Goal: Communication & Community: Answer question/provide support

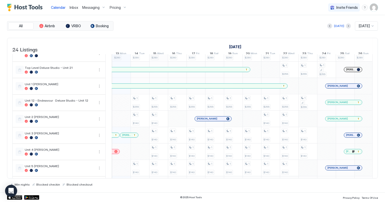
scroll to position [229, 0]
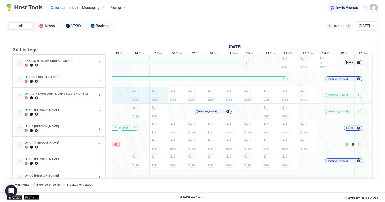
drag, startPoint x: 120, startPoint y: 99, endPoint x: 156, endPoint y: 100, distance: 36.3
click at [156, 100] on div "3 $275 2 $250 2 $299 3 $390 2 $380 2 $280 2 $220 3 $275 2 $250 2 $180 2 $299 3 …" at bounding box center [336, 21] width 1008 height 393
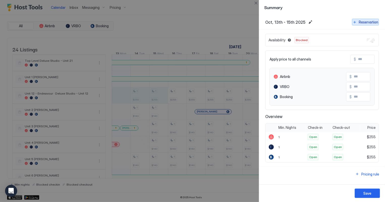
click at [360, 22] on div "Reservation" at bounding box center [368, 21] width 19 height 5
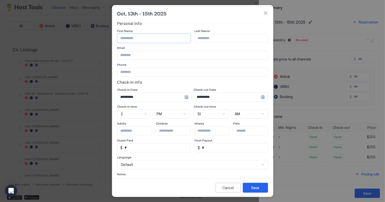
click at [147, 39] on input "Input Field" at bounding box center [154, 38] width 73 height 9
type input "*****"
click at [128, 71] on input "Input Field" at bounding box center [193, 72] width 150 height 9
type input "**********"
click at [255, 187] on div "Save" at bounding box center [256, 187] width 8 height 5
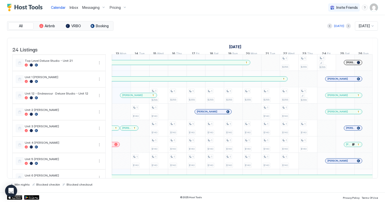
click at [138, 97] on div "[PERSON_NAME]" at bounding box center [136, 95] width 28 height 3
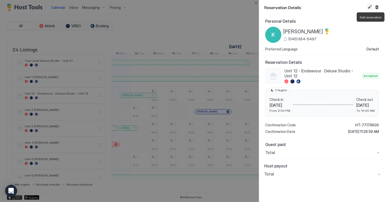
click at [371, 7] on button "Edit reservation" at bounding box center [370, 7] width 6 height 6
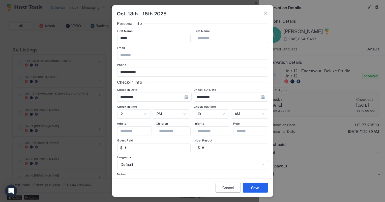
click at [133, 36] on input "*****" at bounding box center [154, 38] width 73 height 9
type input "*"
paste input "**********"
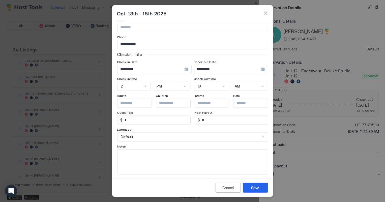
scroll to position [30, 0]
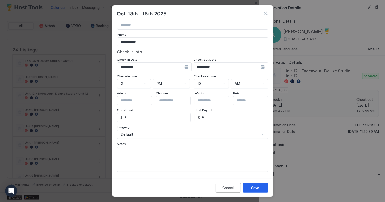
type input "**********"
click at [132, 150] on textarea "Input Field" at bounding box center [193, 159] width 150 height 25
type textarea "**********"
click at [260, 189] on button "Save" at bounding box center [255, 188] width 25 height 10
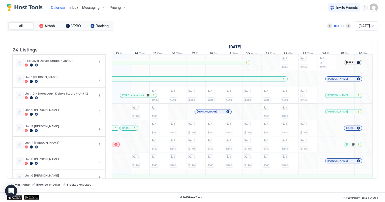
click at [73, 8] on span "Inbox" at bounding box center [74, 7] width 9 height 4
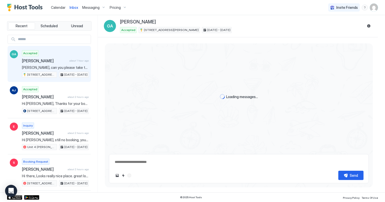
scroll to position [153, 0]
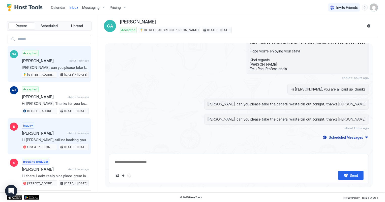
click at [52, 128] on div "Inquiry [PERSON_NAME] about 2 hours ago Hi [PERSON_NAME], still no booking, you…" at bounding box center [55, 137] width 67 height 28
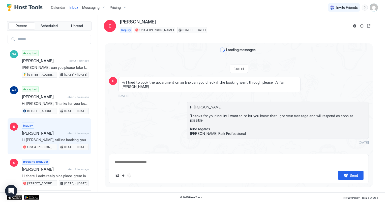
scroll to position [103, 0]
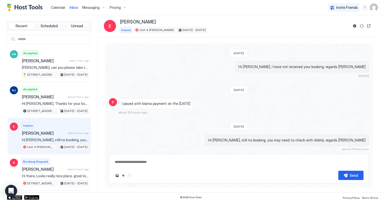
click at [58, 8] on span "Calendar" at bounding box center [58, 7] width 15 height 4
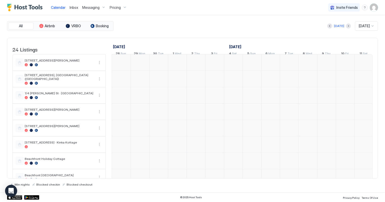
scroll to position [0, 280]
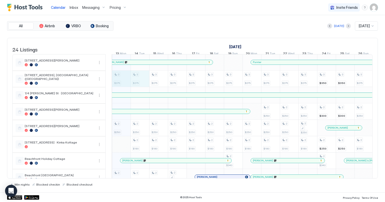
drag, startPoint x: 122, startPoint y: 82, endPoint x: 138, endPoint y: 83, distance: 15.9
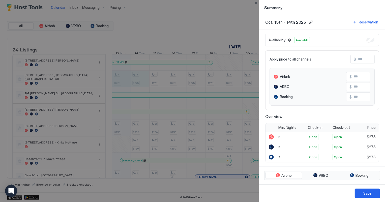
click at [365, 42] on div "Availability Available" at bounding box center [322, 40] width 114 height 13
click at [373, 193] on button "Save" at bounding box center [367, 193] width 25 height 9
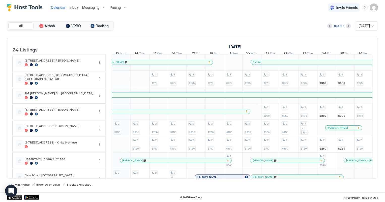
click at [74, 8] on span "Inbox" at bounding box center [74, 7] width 9 height 4
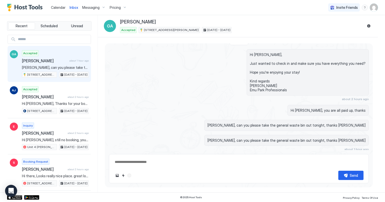
scroll to position [153, 0]
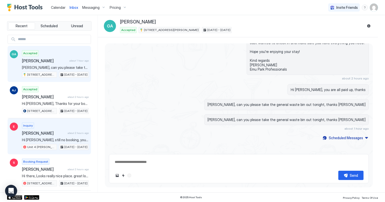
click at [59, 132] on span "[PERSON_NAME]" at bounding box center [44, 133] width 44 height 5
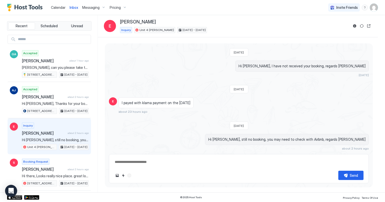
scroll to position [103, 0]
click at [140, 172] on div "Send" at bounding box center [239, 175] width 250 height 9
click at [135, 176] on div "Send" at bounding box center [239, 175] width 250 height 9
click at [128, 175] on div at bounding box center [129, 176] width 6 height 6
click at [135, 162] on textarea at bounding box center [239, 161] width 250 height 9
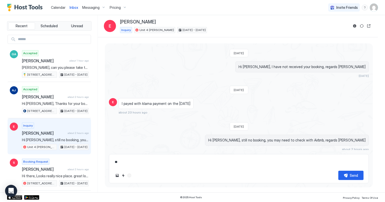
type textarea "*"
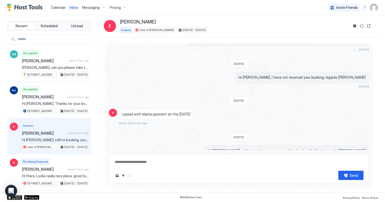
scroll to position [81, 0]
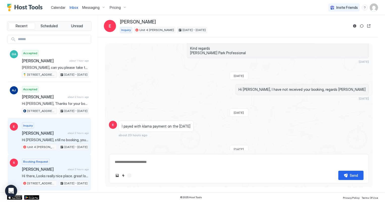
click at [49, 176] on span "Hi there, Looks really nice place. great location" at bounding box center [55, 176] width 67 height 5
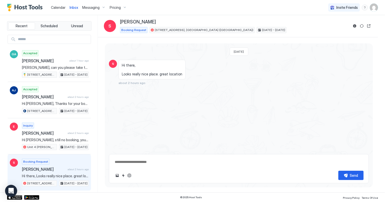
click at [132, 162] on textarea at bounding box center [239, 161] width 250 height 9
type textarea "*"
click at [56, 8] on span "Calendar" at bounding box center [58, 7] width 15 height 4
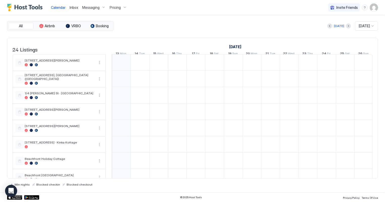
scroll to position [0, 280]
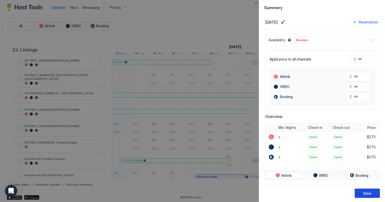
click at [371, 196] on div "Save" at bounding box center [368, 193] width 8 height 5
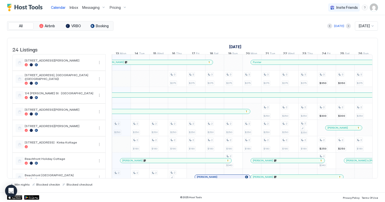
click at [58, 6] on span "Calendar" at bounding box center [58, 7] width 15 height 4
click at [73, 9] on span "Inbox" at bounding box center [74, 7] width 9 height 4
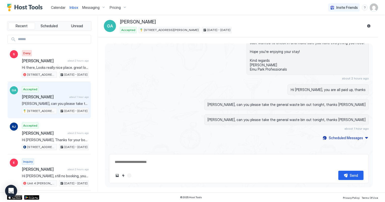
click at [53, 4] on div "Calendar" at bounding box center [58, 7] width 19 height 9
click at [56, 7] on span "Calendar" at bounding box center [58, 7] width 15 height 4
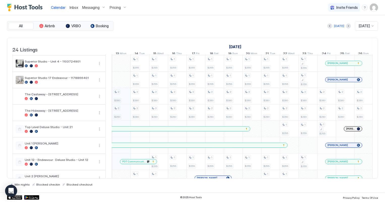
scroll to position [206, 0]
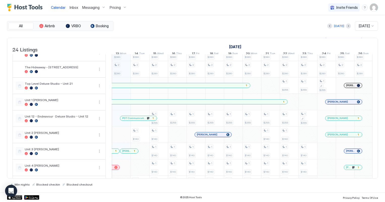
click at [139, 119] on span "PDT Communications" at bounding box center [134, 118] width 24 height 3
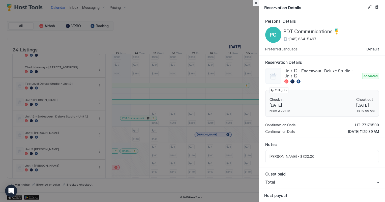
click at [256, 3] on button "Close" at bounding box center [256, 3] width 6 height 6
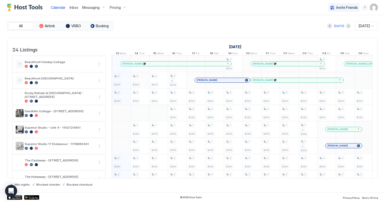
scroll to position [69, 0]
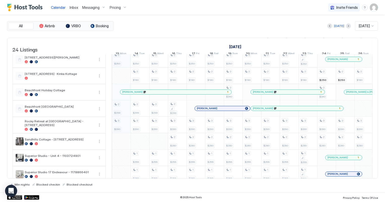
click at [141, 94] on span "[PERSON_NAME]" at bounding box center [132, 91] width 20 height 3
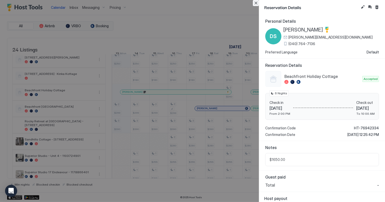
click at [255, 5] on button "Close" at bounding box center [256, 3] width 6 height 6
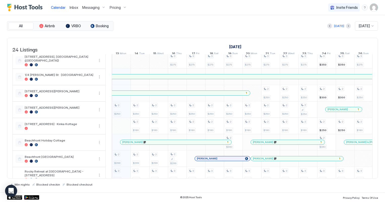
scroll to position [0, 0]
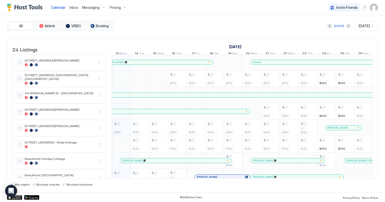
click at [154, 162] on div "[PERSON_NAME]" at bounding box center [173, 160] width 102 height 3
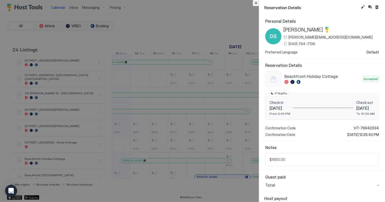
click at [256, 3] on button "Close" at bounding box center [256, 3] width 6 height 6
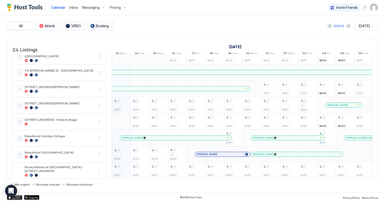
scroll to position [46, 0]
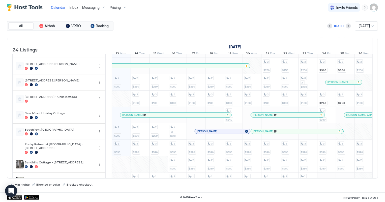
click at [72, 10] on link "Inbox" at bounding box center [74, 7] width 9 height 5
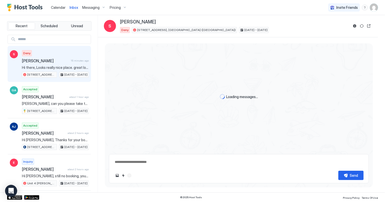
click at [61, 8] on span "Calendar" at bounding box center [58, 7] width 15 height 4
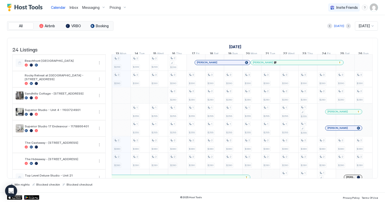
scroll to position [160, 0]
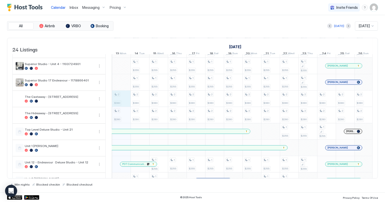
drag, startPoint x: 116, startPoint y: 100, endPoint x: 120, endPoint y: 100, distance: 4.5
click at [120, 100] on div "2 $250 2 $299 3 $390 2 $380 2 $280 2 $220 2 $250 2 $180 2 $299 3 $390 1 $255 1 …" at bounding box center [336, 90] width 1008 height 393
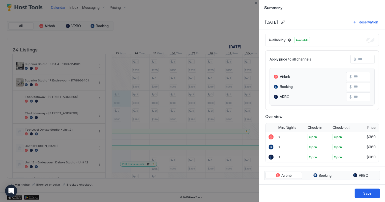
click at [368, 43] on div "Availability Available" at bounding box center [322, 40] width 114 height 13
click at [376, 194] on button "Save" at bounding box center [367, 193] width 25 height 9
click at [368, 194] on div "Save" at bounding box center [368, 193] width 8 height 5
click at [367, 194] on div "Save" at bounding box center [368, 193] width 8 height 5
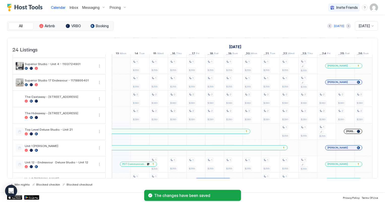
click at [119, 99] on div "2 $250 2 $299 3 $390 2 $220 2 $250 2 $180 2 $299 3 $390 1 $255 1 $255 2 $380 2 …" at bounding box center [336, 90] width 1008 height 393
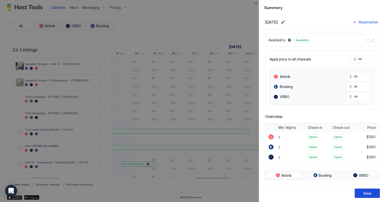
click at [371, 194] on button "Save" at bounding box center [367, 193] width 25 height 9
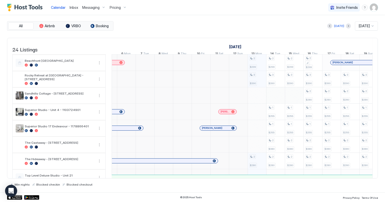
scroll to position [1, 120]
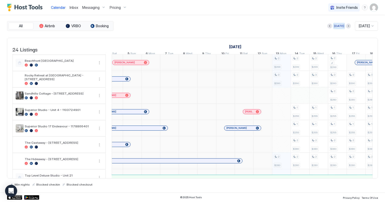
click at [336, 25] on div "[DATE]" at bounding box center [339, 26] width 10 height 5
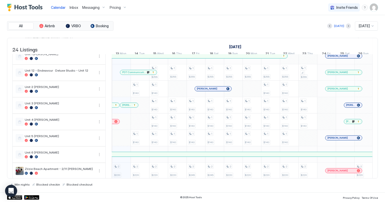
scroll to position [276, 0]
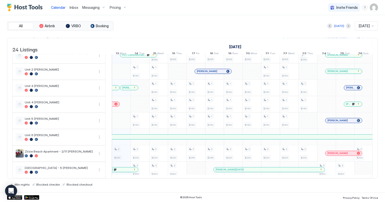
click at [350, 86] on span "[PERSON_NAME]" at bounding box center [350, 87] width 9 height 3
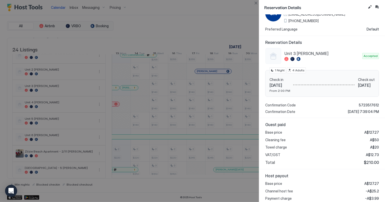
scroll to position [69, 0]
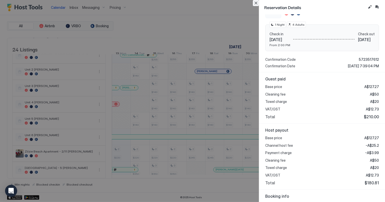
click at [255, 4] on button "Close" at bounding box center [256, 3] width 6 height 6
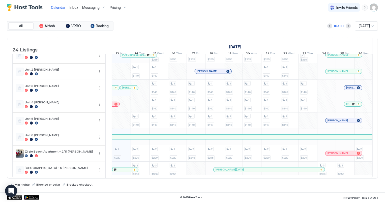
click at [74, 6] on span "Inbox" at bounding box center [74, 7] width 9 height 4
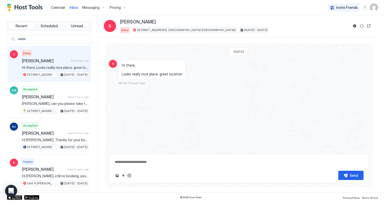
click at [55, 8] on span "Calendar" at bounding box center [58, 7] width 15 height 4
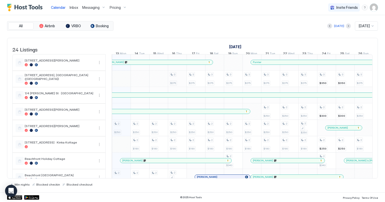
scroll to position [1, 280]
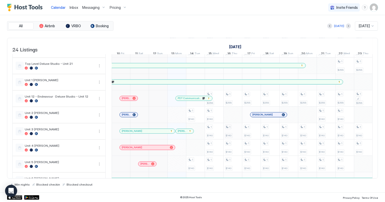
scroll to position [229, 0]
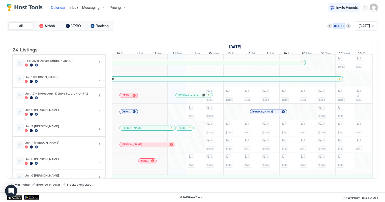
click at [339, 24] on div "[DATE]" at bounding box center [339, 26] width 10 height 5
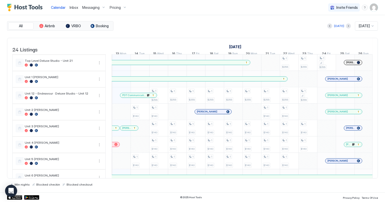
click at [75, 8] on span "Inbox" at bounding box center [74, 7] width 9 height 4
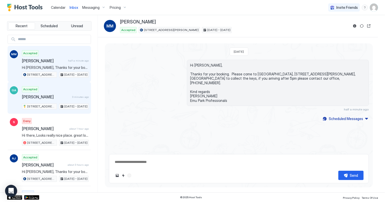
click at [69, 91] on div "Accepted Glenn Agnew 3 minutes ago 1 Ferguson Street, Emu Park Oct 12 - 18, 2025" at bounding box center [55, 97] width 67 height 23
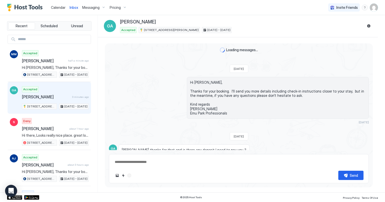
scroll to position [153, 0]
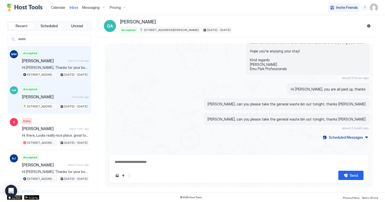
click at [40, 70] on div "Accepted Michelle Mcrae half a minute ago Hi Michelle, Thanks for your booking.…" at bounding box center [55, 64] width 67 height 28
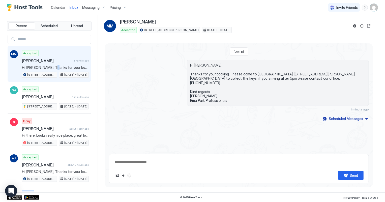
click at [53, 65] on div "Accepted Michelle Mcrae 1 minute ago Hi Michelle, Thanks for your booking. Plea…" at bounding box center [55, 64] width 67 height 28
click at [60, 7] on span "Calendar" at bounding box center [58, 7] width 15 height 4
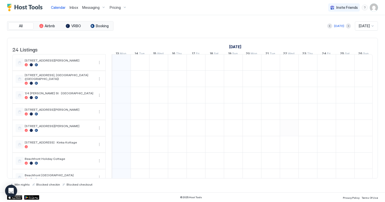
scroll to position [0, 280]
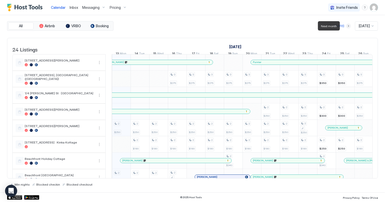
click at [346, 26] on button "Next month" at bounding box center [348, 25] width 5 height 5
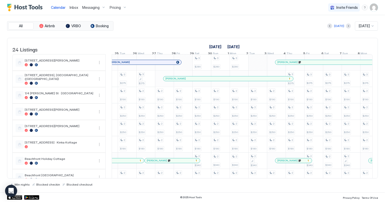
scroll to position [1, 318]
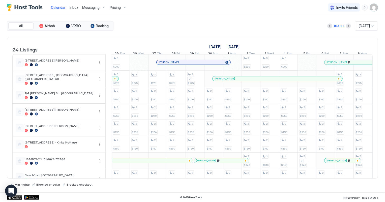
click at [174, 64] on span "Michelle Mcrae" at bounding box center [169, 62] width 20 height 3
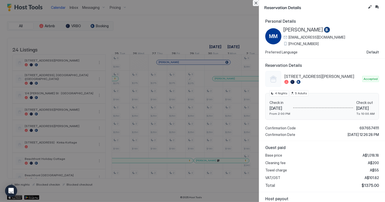
click at [257, 3] on button "Close" at bounding box center [256, 3] width 6 height 6
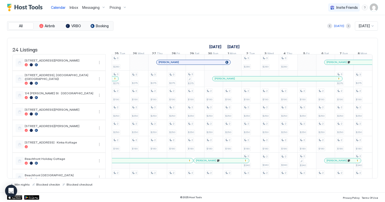
click at [72, 7] on span "Inbox" at bounding box center [74, 7] width 9 height 4
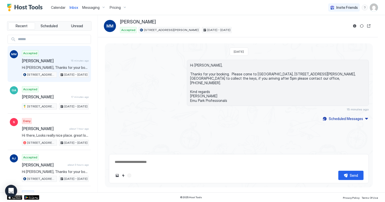
click at [59, 7] on span "Calendar" at bounding box center [58, 7] width 15 height 4
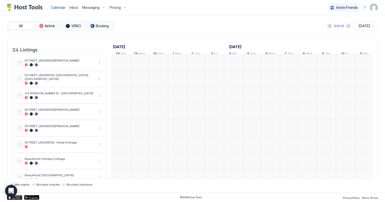
scroll to position [0, 280]
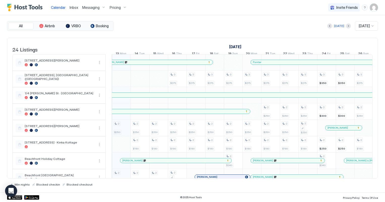
click at [73, 7] on span "Inbox" at bounding box center [74, 7] width 9 height 4
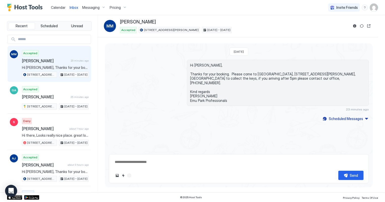
click at [58, 8] on span "Calendar" at bounding box center [58, 7] width 15 height 4
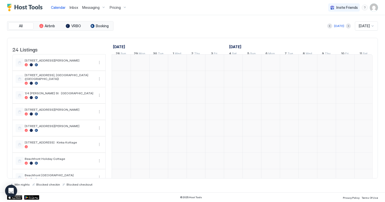
scroll to position [0, 280]
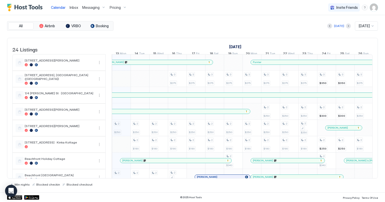
click at [73, 7] on span "Inbox" at bounding box center [74, 7] width 9 height 4
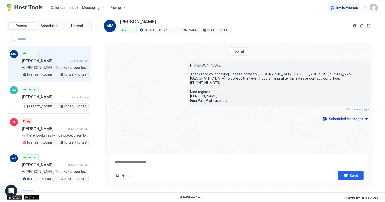
type textarea "*"
click at [55, 7] on span "Calendar" at bounding box center [58, 7] width 15 height 4
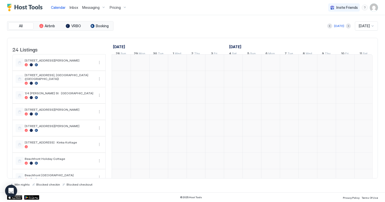
scroll to position [0, 280]
click at [363, 25] on span "[DATE]" at bounding box center [364, 26] width 11 height 5
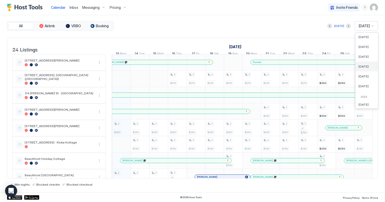
scroll to position [185, 0]
click at [361, 63] on span "Nov 2025" at bounding box center [364, 65] width 10 height 4
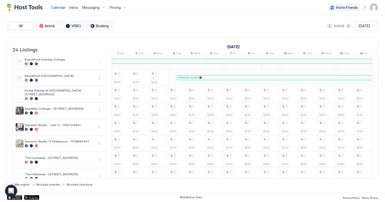
scroll to position [115, 0]
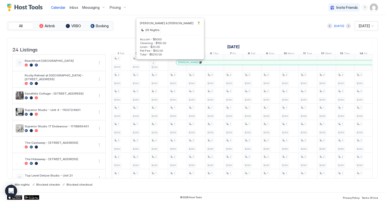
click at [200, 64] on div "[PERSON_NAME]" at bounding box center [304, 62] width 252 height 3
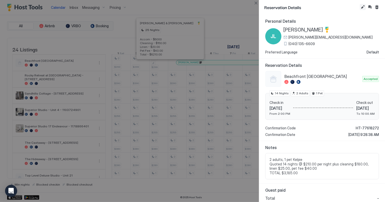
click at [363, 7] on button "Edit reservation" at bounding box center [363, 7] width 6 height 6
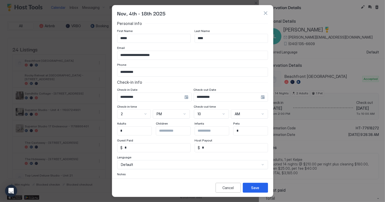
click at [142, 98] on input "**********" at bounding box center [151, 97] width 67 height 9
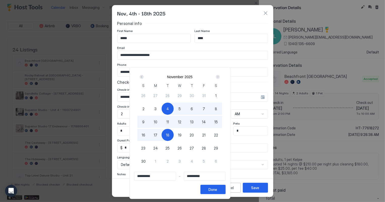
click at [157, 109] on span "3" at bounding box center [156, 108] width 2 height 5
type input "**********"
click at [157, 136] on span "17" at bounding box center [156, 134] width 4 height 5
type input "**********"
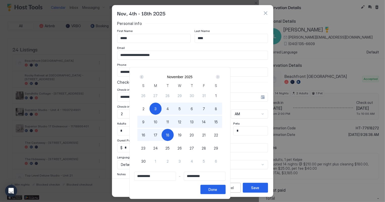
type input "**********"
click at [218, 190] on div "Done" at bounding box center [213, 189] width 9 height 5
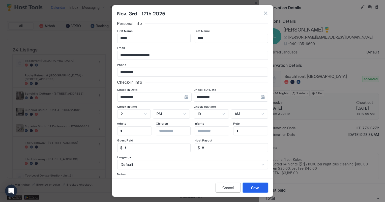
click at [253, 189] on div "Save" at bounding box center [256, 187] width 8 height 5
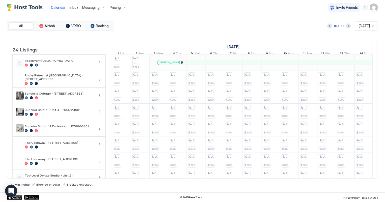
scroll to position [92, 0]
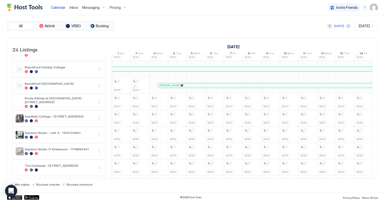
click at [74, 8] on span "Inbox" at bounding box center [74, 7] width 9 height 4
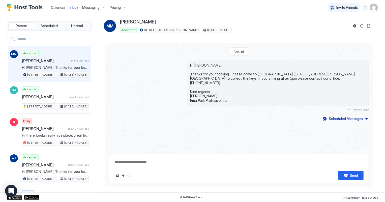
click at [56, 8] on span "Calendar" at bounding box center [58, 7] width 15 height 4
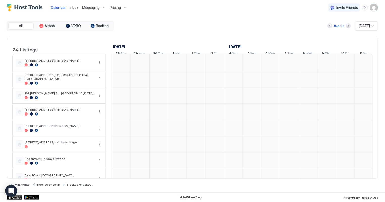
scroll to position [0, 280]
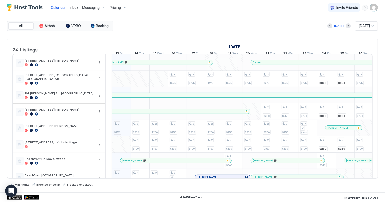
click at [73, 7] on span "Inbox" at bounding box center [74, 7] width 9 height 4
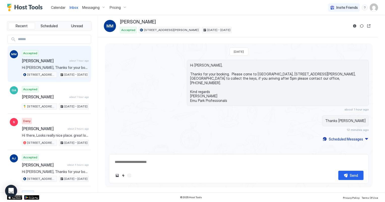
click at [53, 8] on span "Calendar" at bounding box center [58, 7] width 15 height 4
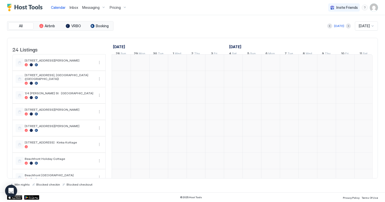
scroll to position [0, 280]
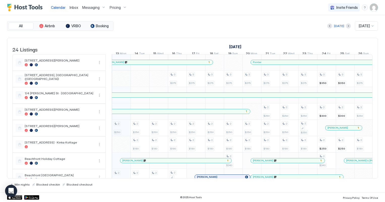
click at [71, 8] on span "Inbox" at bounding box center [74, 7] width 9 height 4
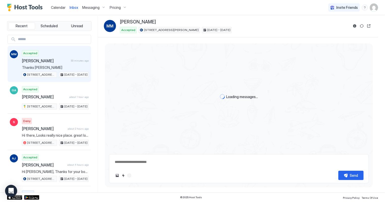
scroll to position [15, 0]
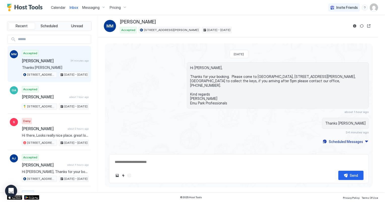
click at [58, 7] on span "Calendar" at bounding box center [58, 7] width 15 height 4
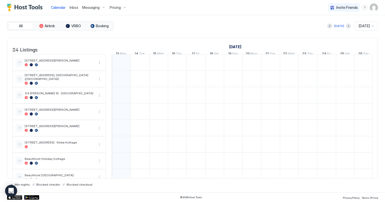
scroll to position [0, 280]
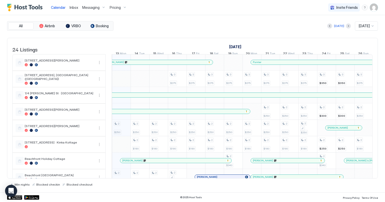
click at [72, 7] on span "Inbox" at bounding box center [74, 7] width 9 height 4
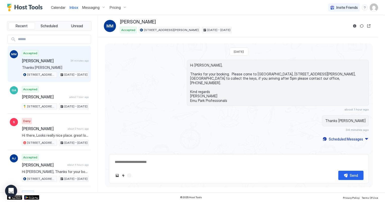
click at [60, 8] on span "Calendar" at bounding box center [58, 7] width 15 height 4
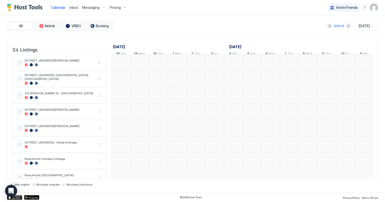
scroll to position [0, 280]
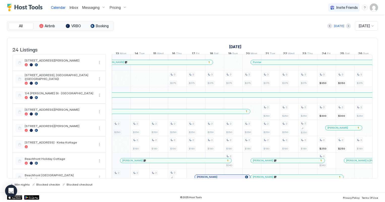
click at [73, 7] on span "Inbox" at bounding box center [74, 7] width 9 height 4
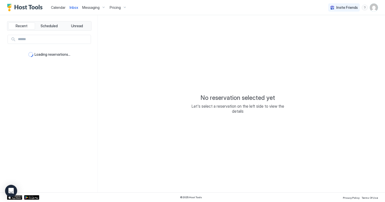
type textarea "*"
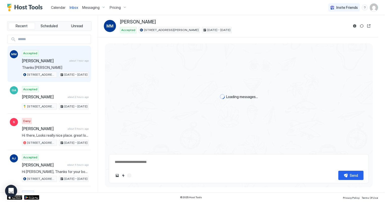
click at [59, 7] on span "Calendar" at bounding box center [58, 7] width 15 height 4
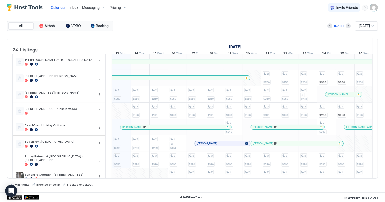
scroll to position [69, 0]
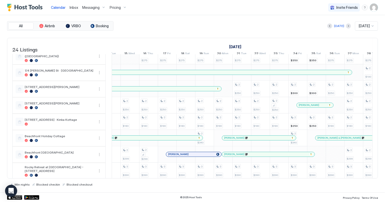
scroll to position [1, 316]
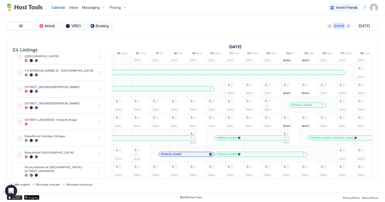
click at [338, 26] on div "[DATE]" at bounding box center [339, 26] width 10 height 5
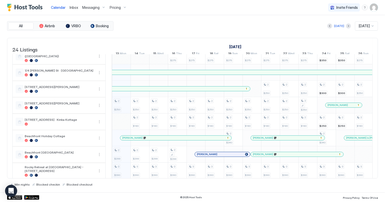
click at [363, 27] on span "[DATE]" at bounding box center [364, 26] width 11 height 5
click at [366, 45] on span "Jan 2026" at bounding box center [364, 44] width 10 height 4
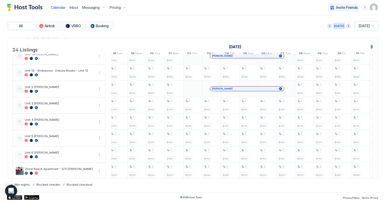
click at [338, 26] on div "[DATE]" at bounding box center [339, 26] width 10 height 5
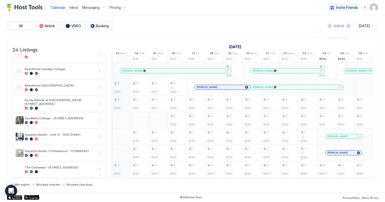
scroll to position [138, 0]
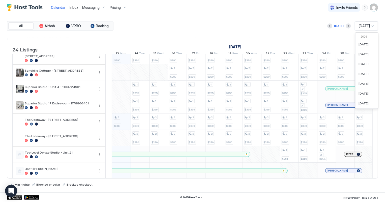
click at [371, 26] on div at bounding box center [373, 26] width 4 height 4
click at [363, 74] on span "Dec 2025" at bounding box center [364, 75] width 10 height 4
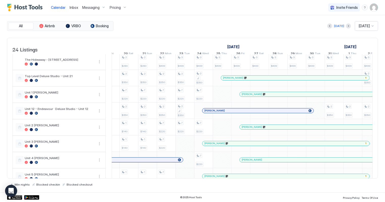
scroll to position [229, 0]
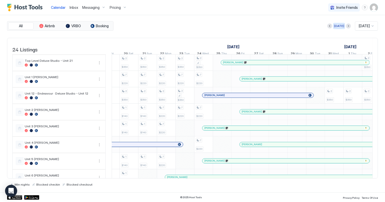
click at [336, 26] on div "[DATE]" at bounding box center [339, 26] width 10 height 5
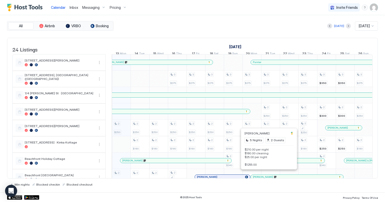
scroll to position [0, 0]
